Goal: Check status

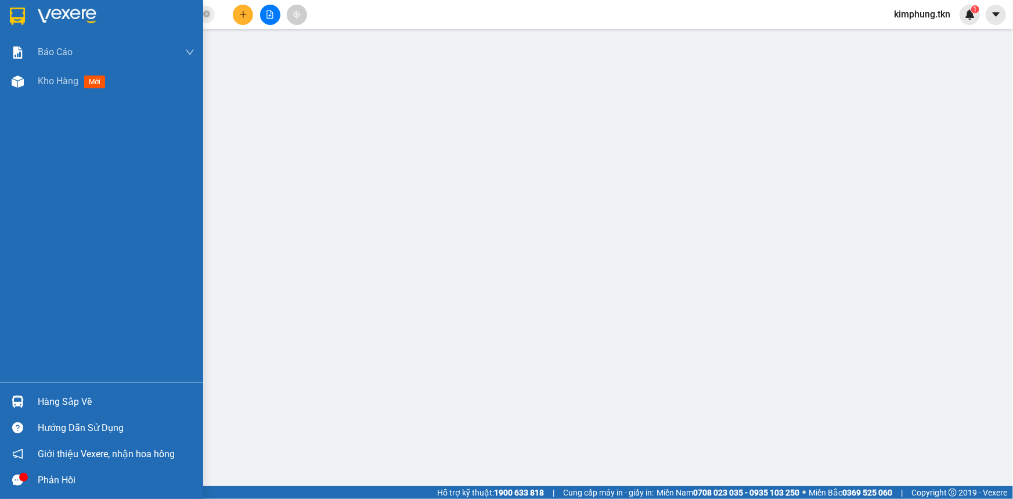
click at [53, 400] on div "Hàng sắp về" at bounding box center [116, 401] width 157 height 17
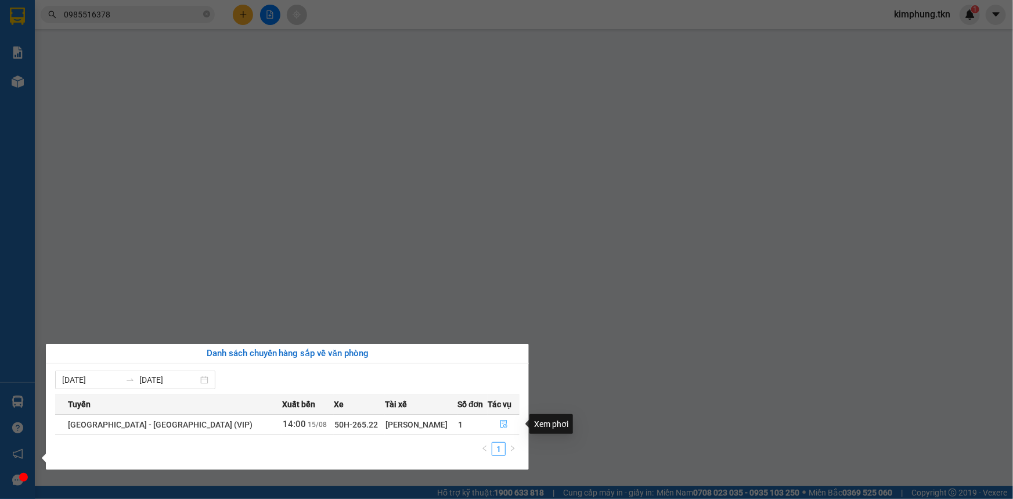
click at [503, 428] on span "file-done" at bounding box center [504, 424] width 8 height 9
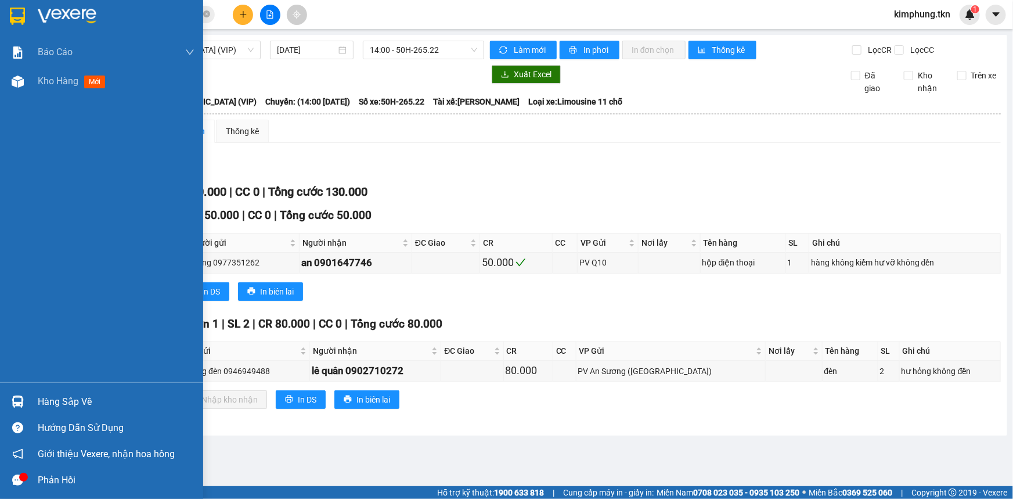
click at [30, 399] on div "Hàng sắp về" at bounding box center [101, 401] width 203 height 26
click at [44, 402] on div "Hàng sắp về" at bounding box center [116, 401] width 157 height 17
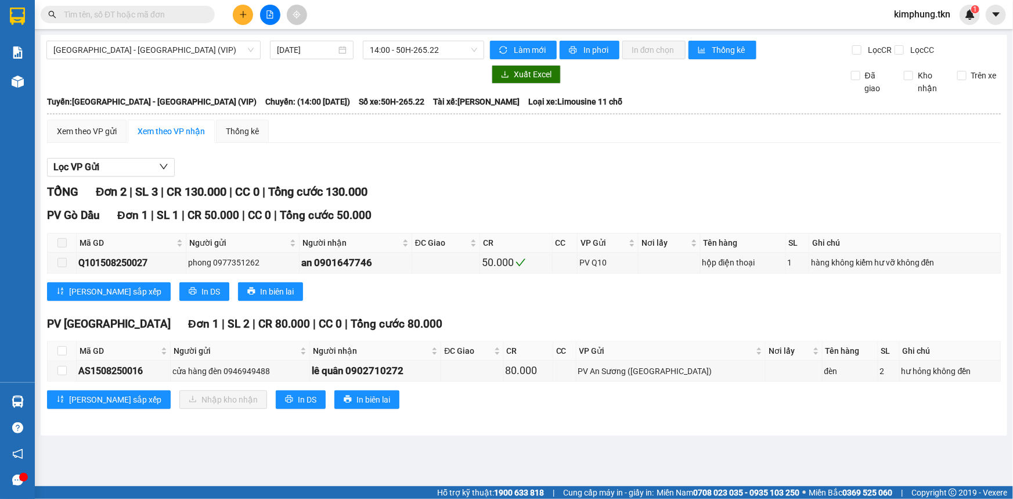
click at [577, 399] on section "Kết quả tìm kiếm ( 0 ) Bộ lọc No Data kimphung.tkn 1 Báo cáo Mẫu 1: Báo cáo dòn…" at bounding box center [506, 249] width 1013 height 499
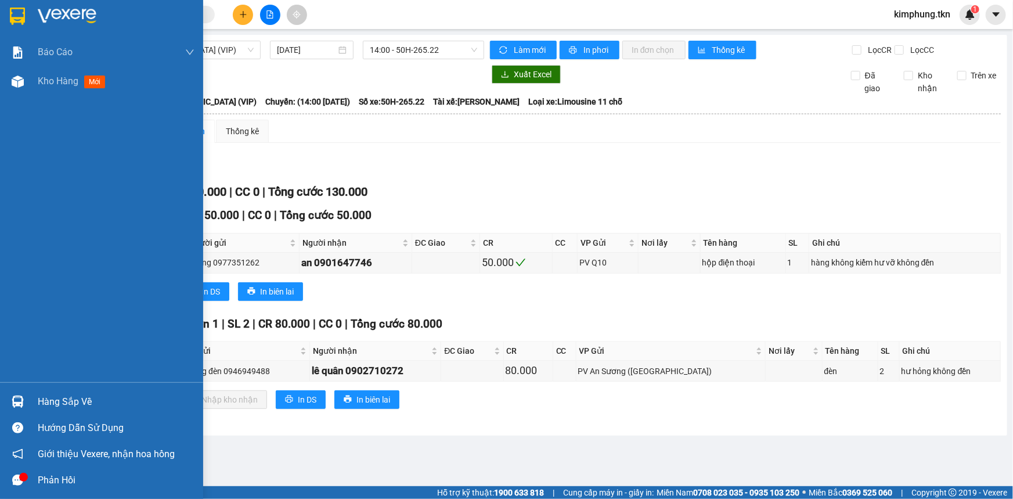
click at [57, 400] on div "Hàng sắp về" at bounding box center [116, 401] width 157 height 17
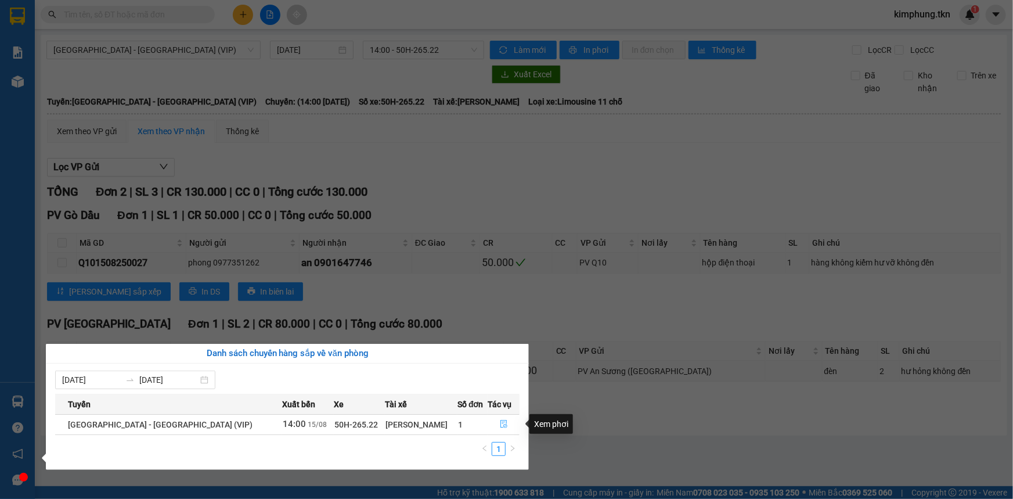
click at [500, 420] on icon "file-done" at bounding box center [504, 424] width 8 height 8
